Goal: Information Seeking & Learning: Learn about a topic

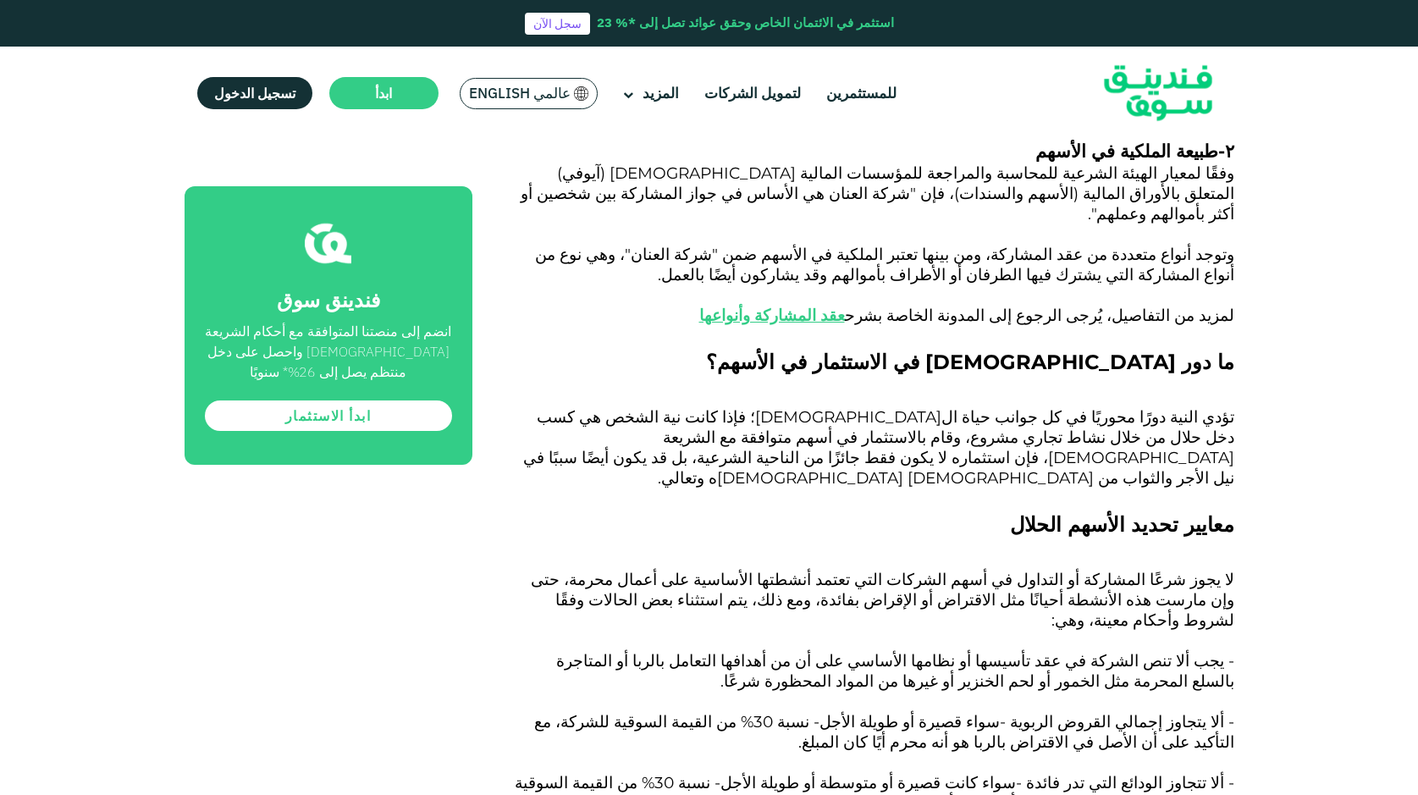
scroll to position [2202, 0]
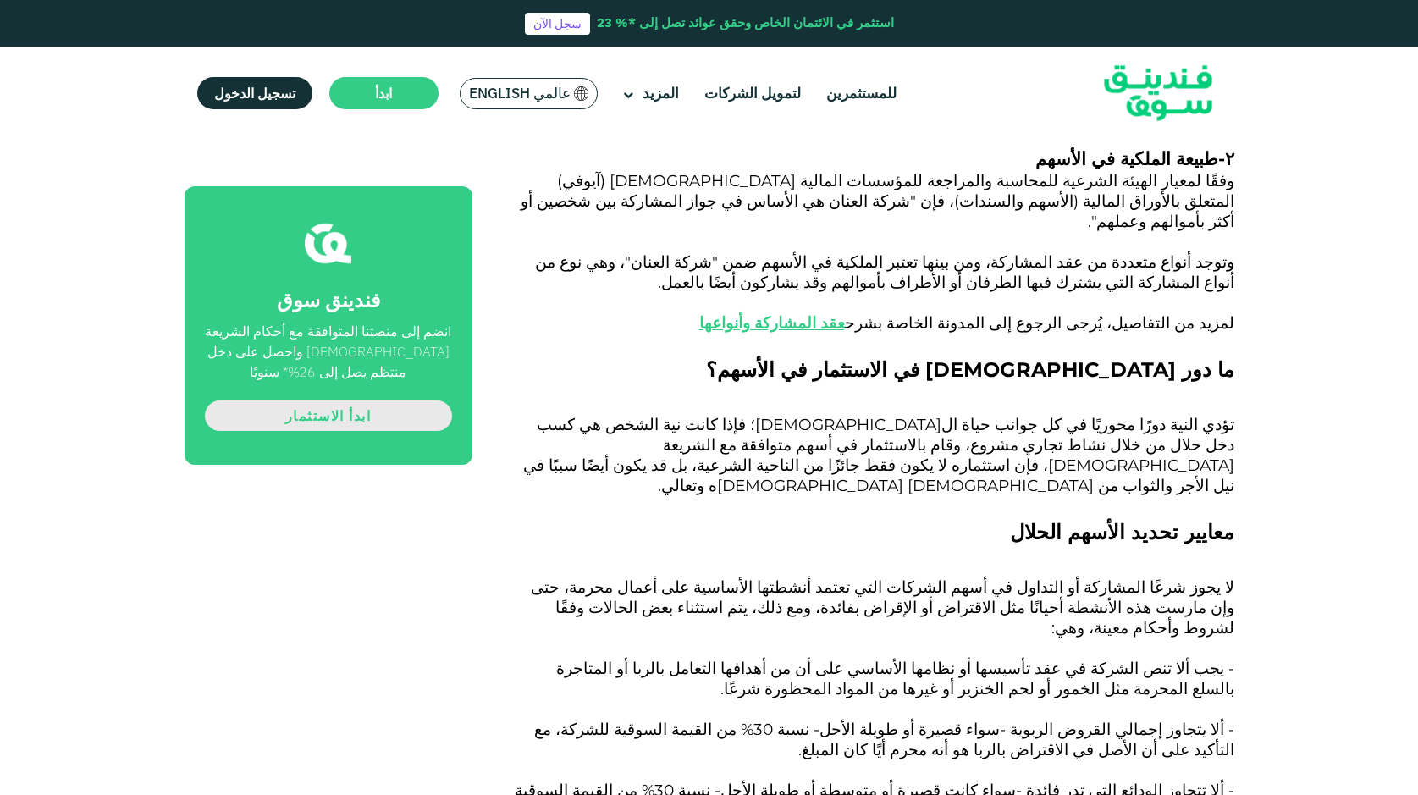
click at [335, 431] on link "ابدأ الاستثمار" at bounding box center [328, 416] width 247 height 30
